Goal: Information Seeking & Learning: Learn about a topic

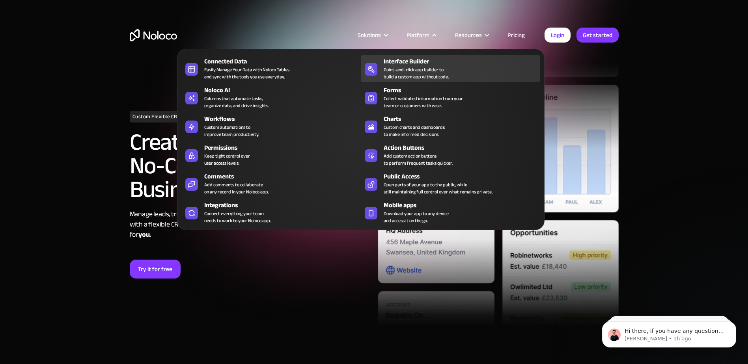
click at [392, 75] on div "Point-and-click app builder to build a custom app without code." at bounding box center [416, 73] width 65 height 14
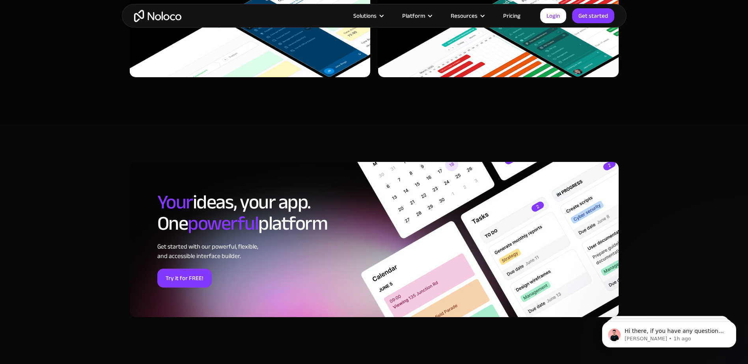
scroll to position [2394, 0]
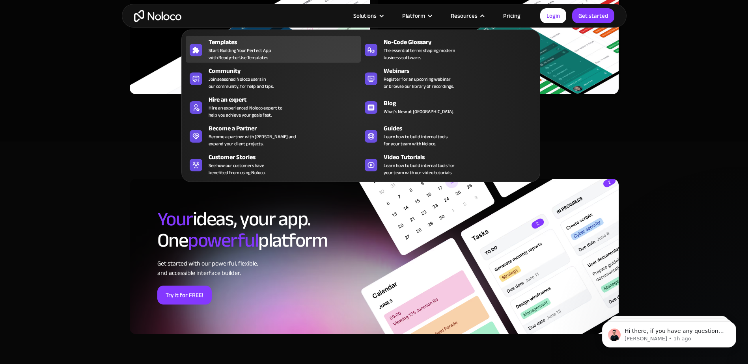
click at [299, 53] on div "Templates Start Building Your Perfect App with Ready-to-Use Templates" at bounding box center [283, 49] width 148 height 24
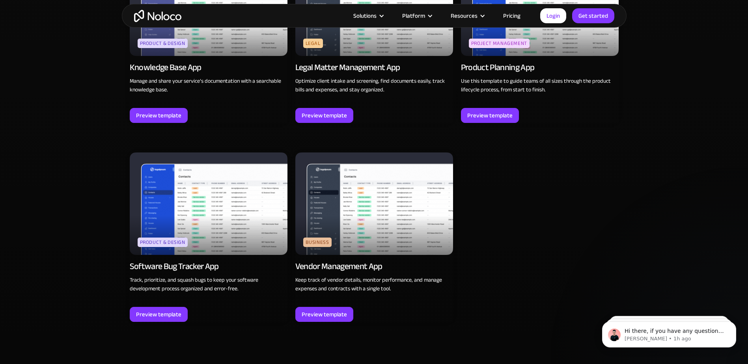
scroll to position [2209, 0]
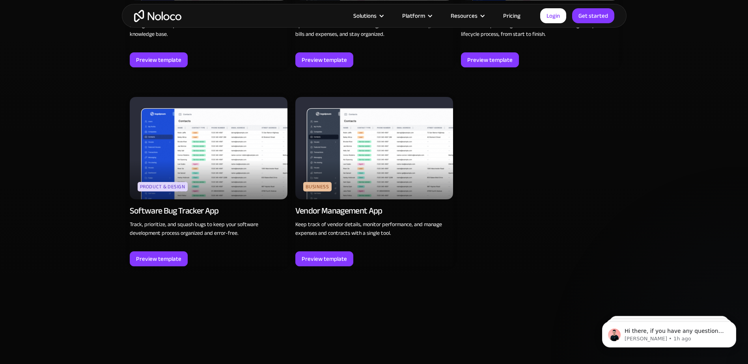
drag, startPoint x: 416, startPoint y: 0, endPoint x: 665, endPoint y: 211, distance: 325.7
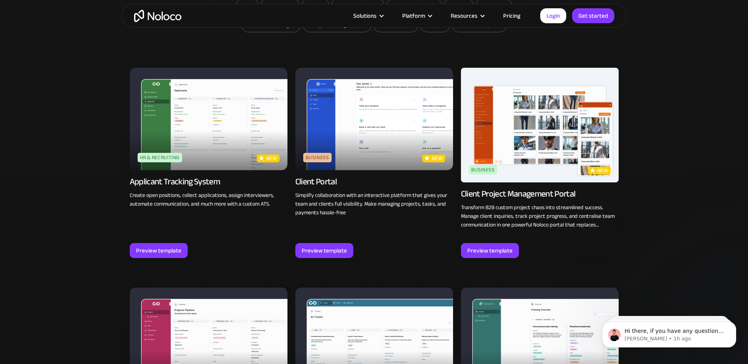
scroll to position [316, 0]
